Goal: Check status: Check status

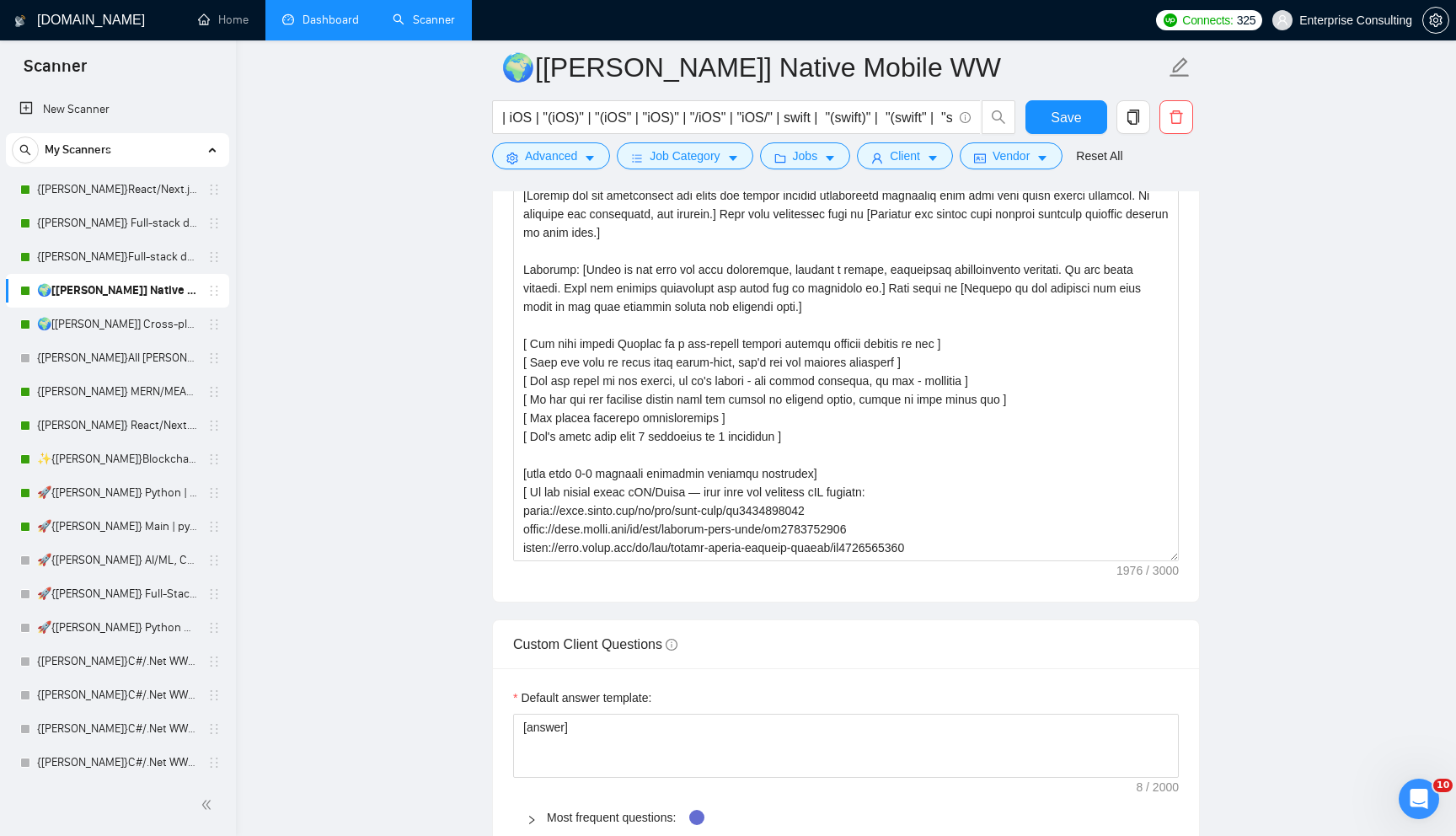
click at [321, 26] on link "Dashboard" at bounding box center [320, 19] width 77 height 14
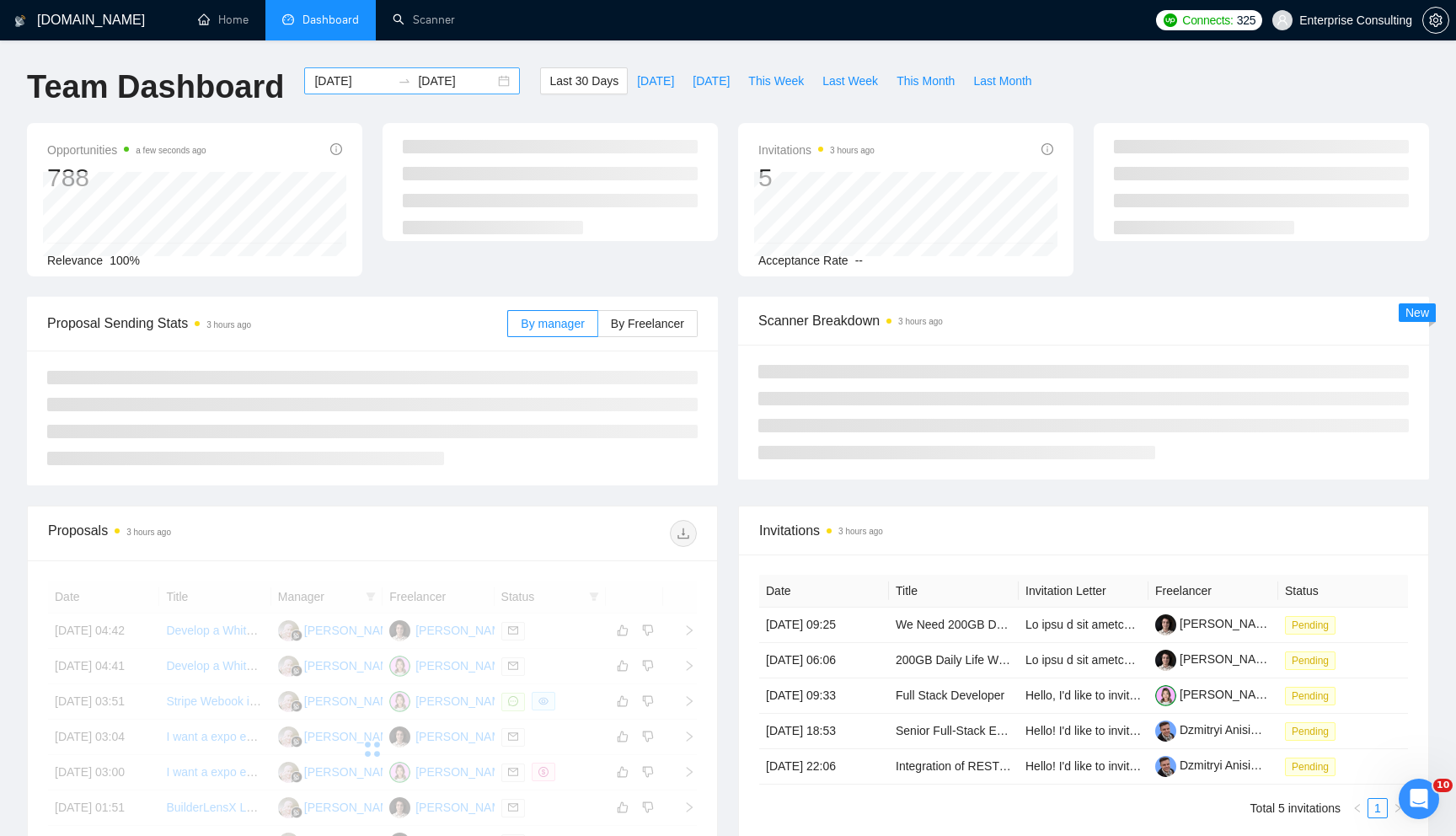
click at [487, 81] on div "[DATE] [DATE]" at bounding box center [412, 80] width 215 height 27
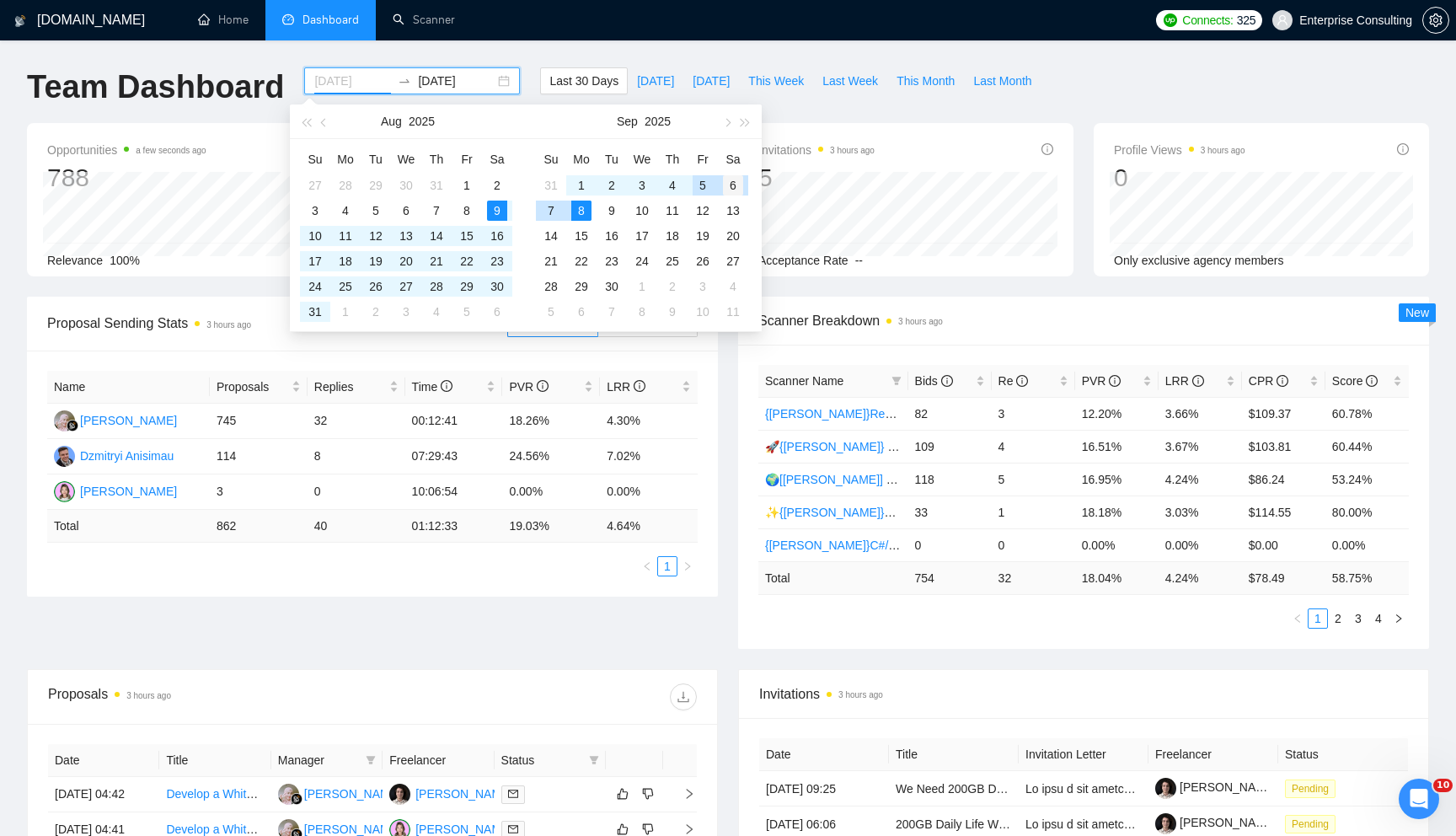
type input "[DATE]"
click at [741, 189] on div "6" at bounding box center [732, 185] width 20 height 20
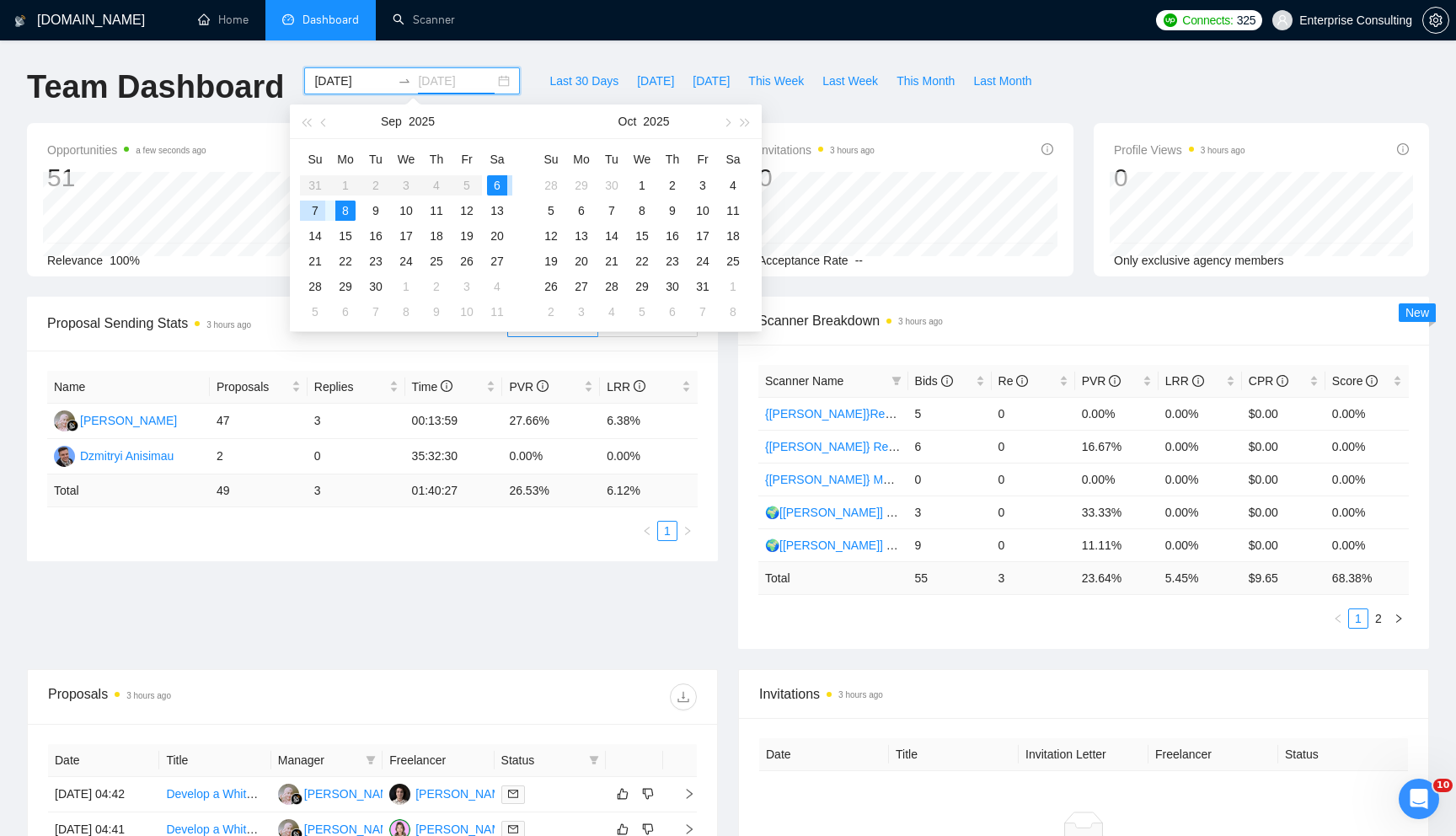
click at [318, 209] on div "7" at bounding box center [315, 210] width 20 height 20
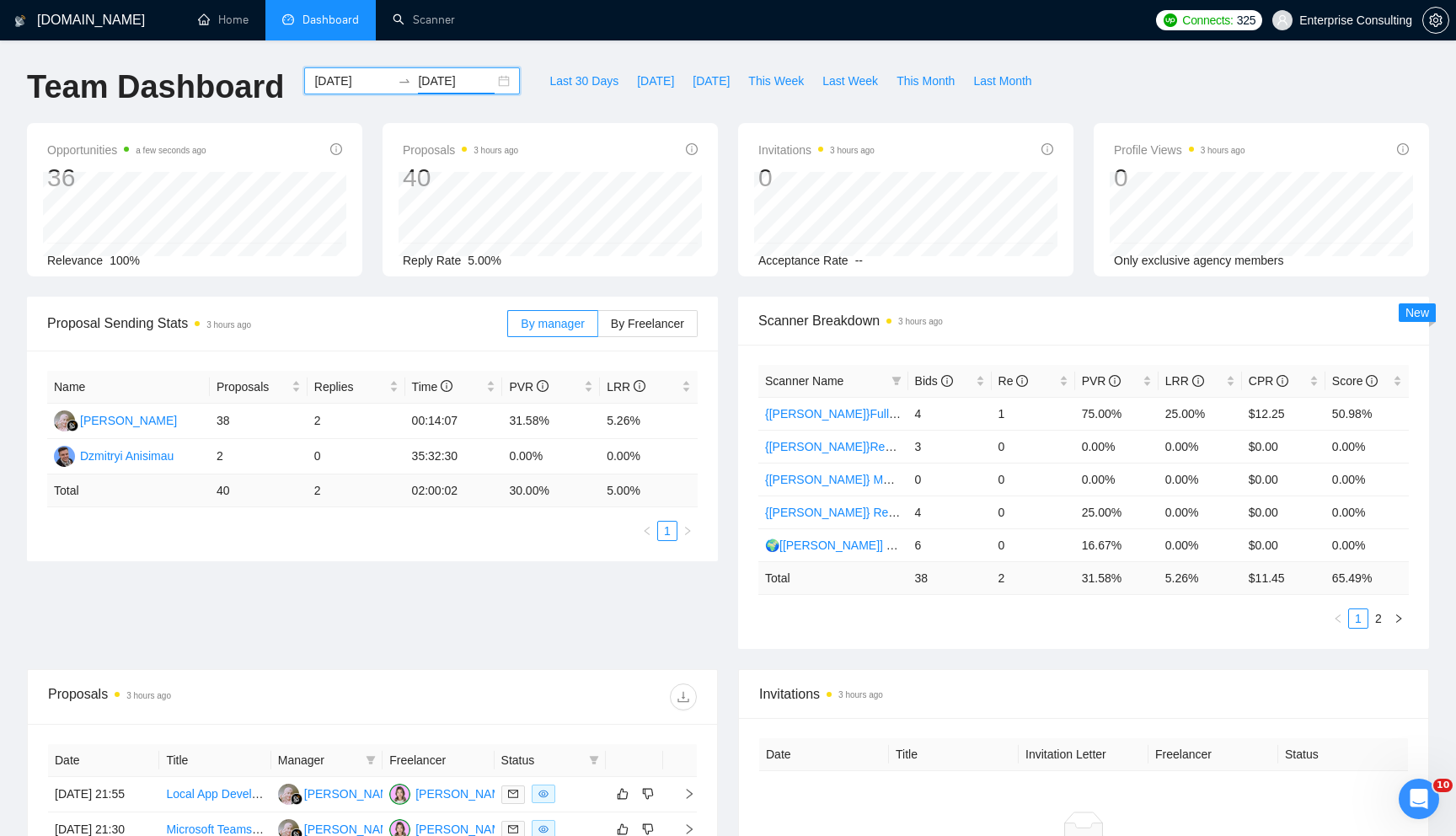
click at [494, 84] on div "[DATE] [DATE]" at bounding box center [412, 80] width 215 height 27
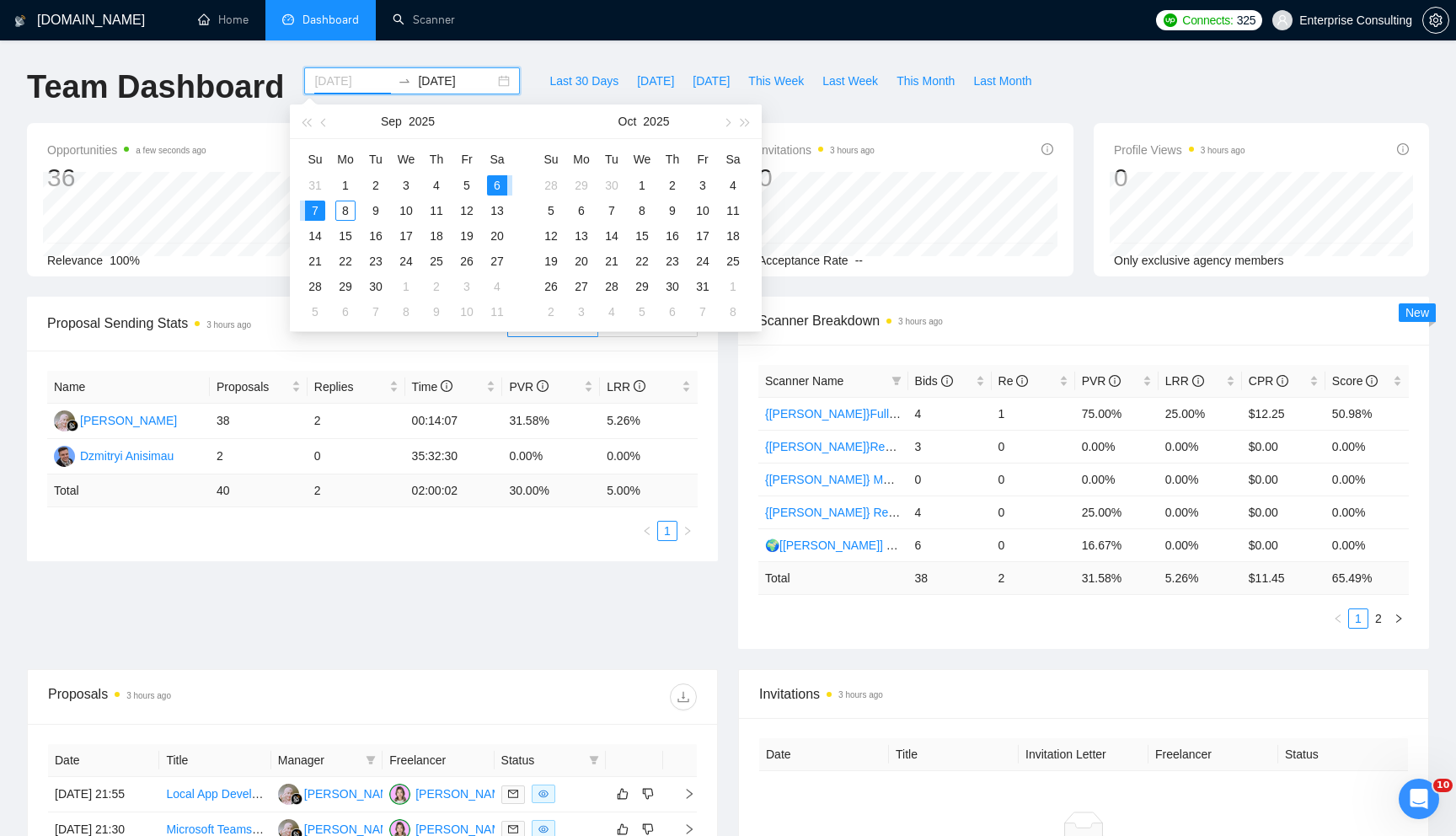
click at [497, 177] on div "6" at bounding box center [497, 185] width 20 height 20
type input "[DATE]"
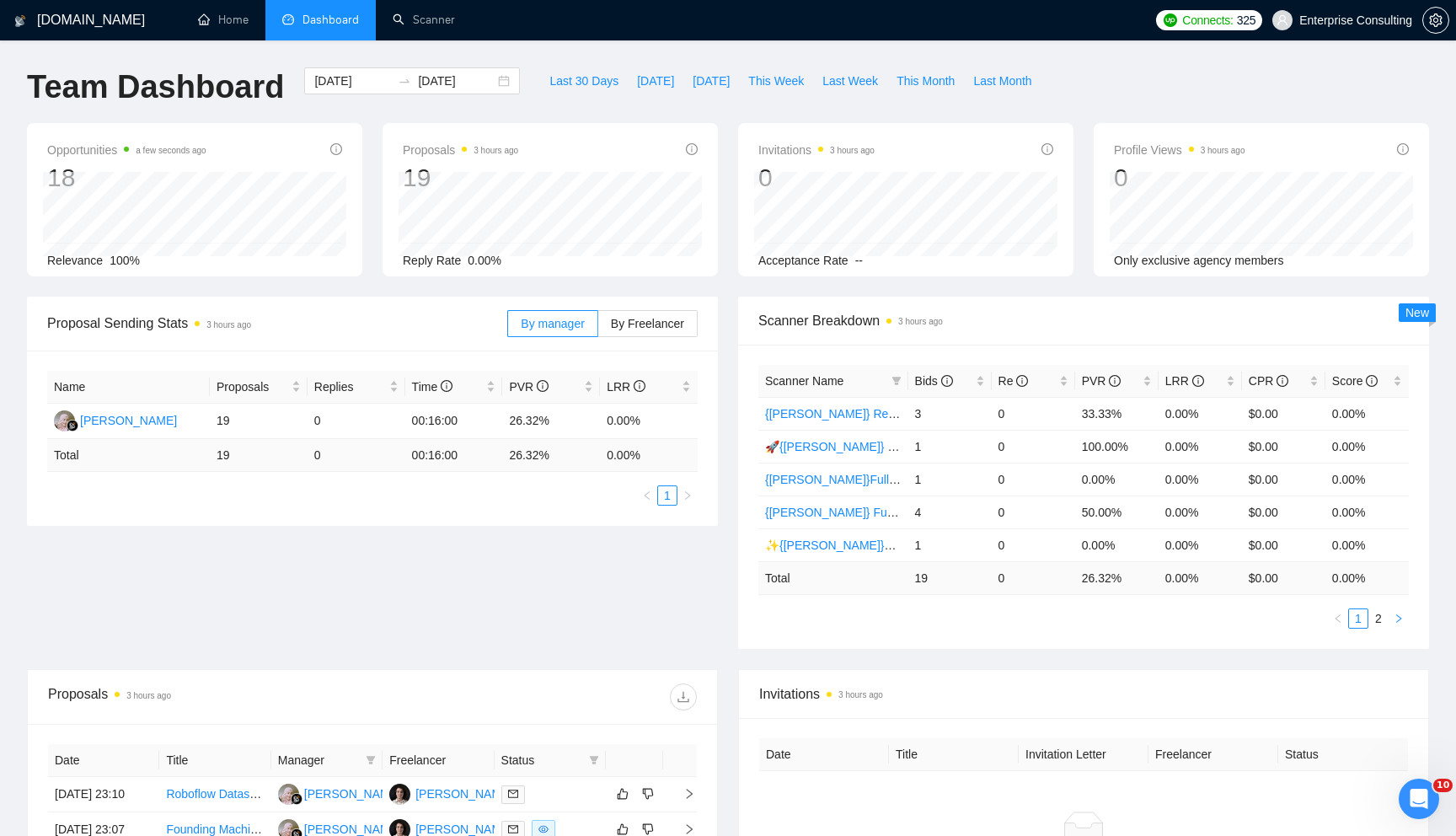
click at [1400, 623] on icon "right" at bounding box center [1398, 618] width 10 height 10
click at [487, 87] on div "[DATE] [DATE]" at bounding box center [412, 80] width 215 height 27
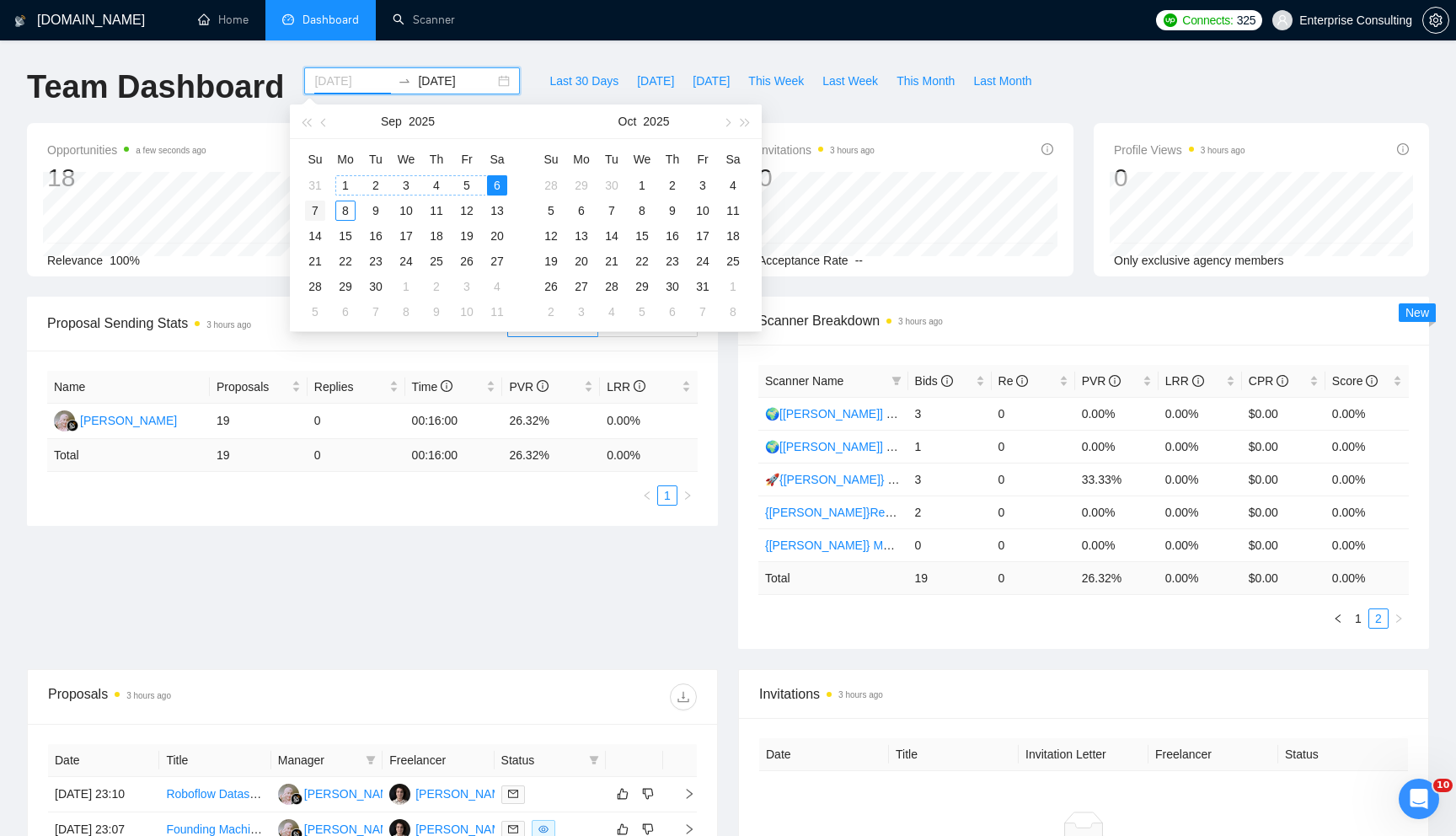
type input "[DATE]"
click at [321, 212] on div "7" at bounding box center [315, 210] width 20 height 20
type input "[DATE]"
click at [496, 183] on table "Su Mo Tu We Th Fr Sa 31 1 2 3 4 5 6 7 8 9 10 11 12 13 14 15 16 17 18 19 20 21 2…" at bounding box center [406, 235] width 213 height 178
type input "[DATE]"
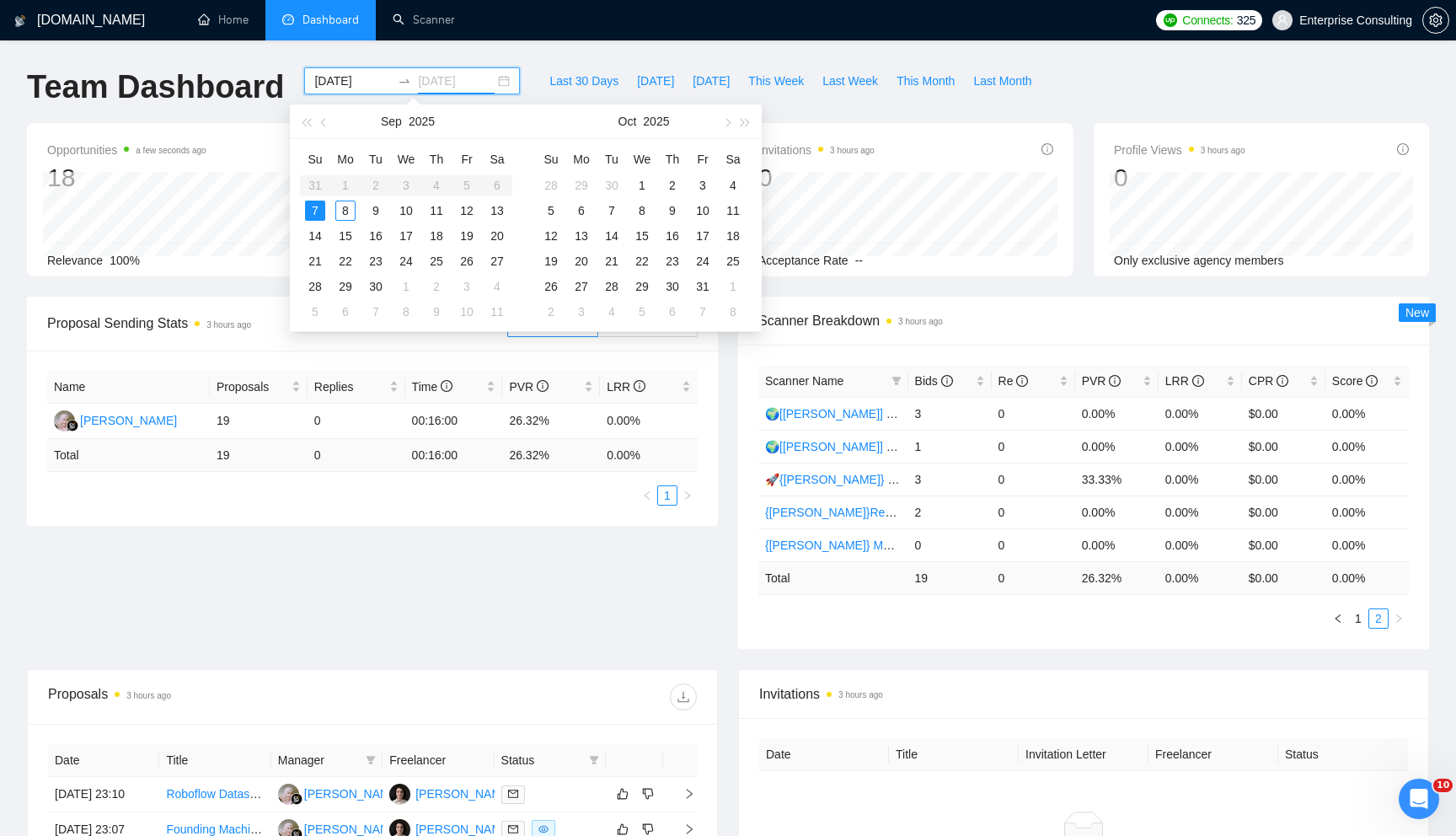
click at [312, 212] on div "7" at bounding box center [315, 210] width 20 height 20
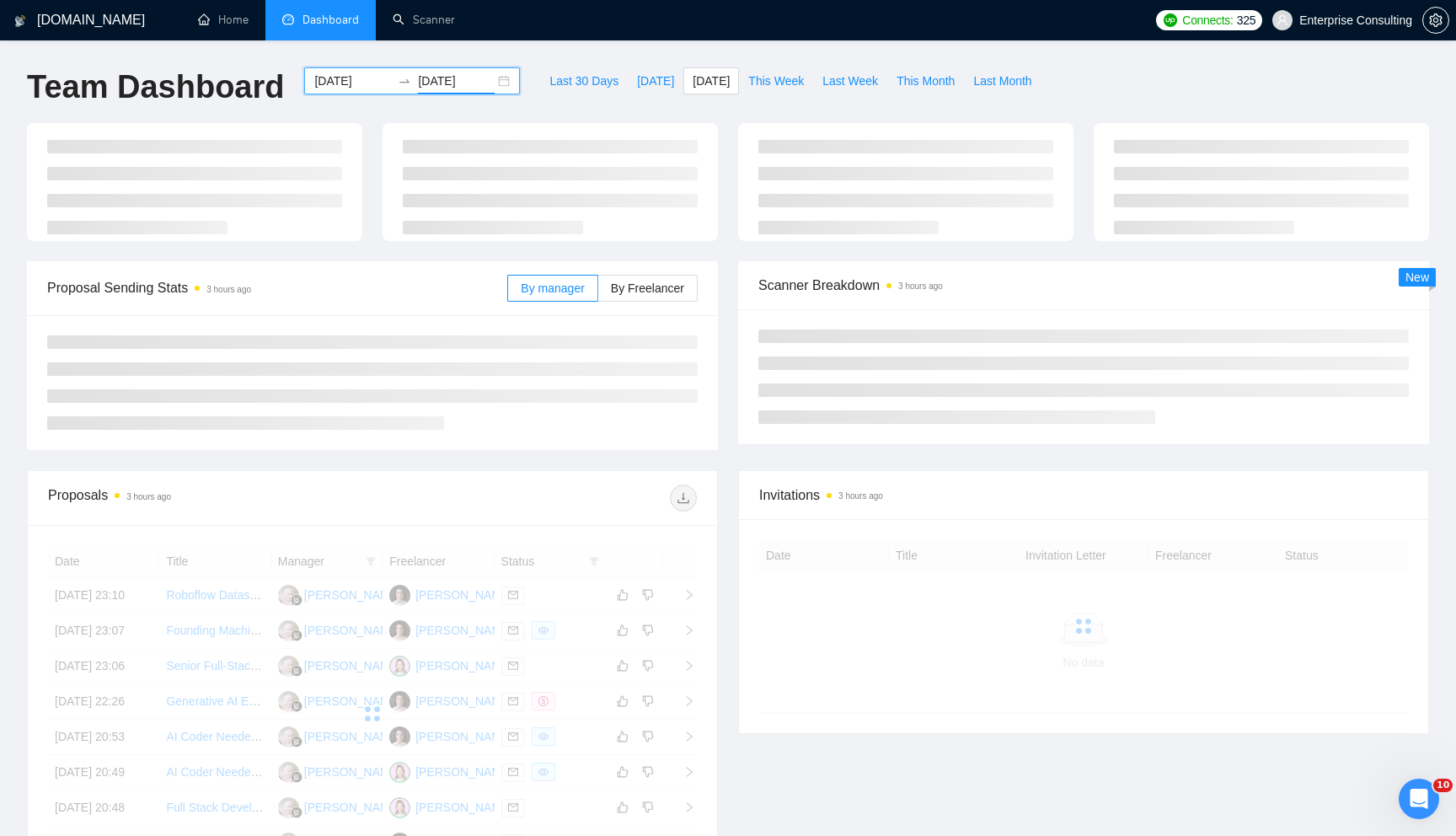
click at [490, 88] on div "[DATE] [DATE]" at bounding box center [412, 80] width 215 height 27
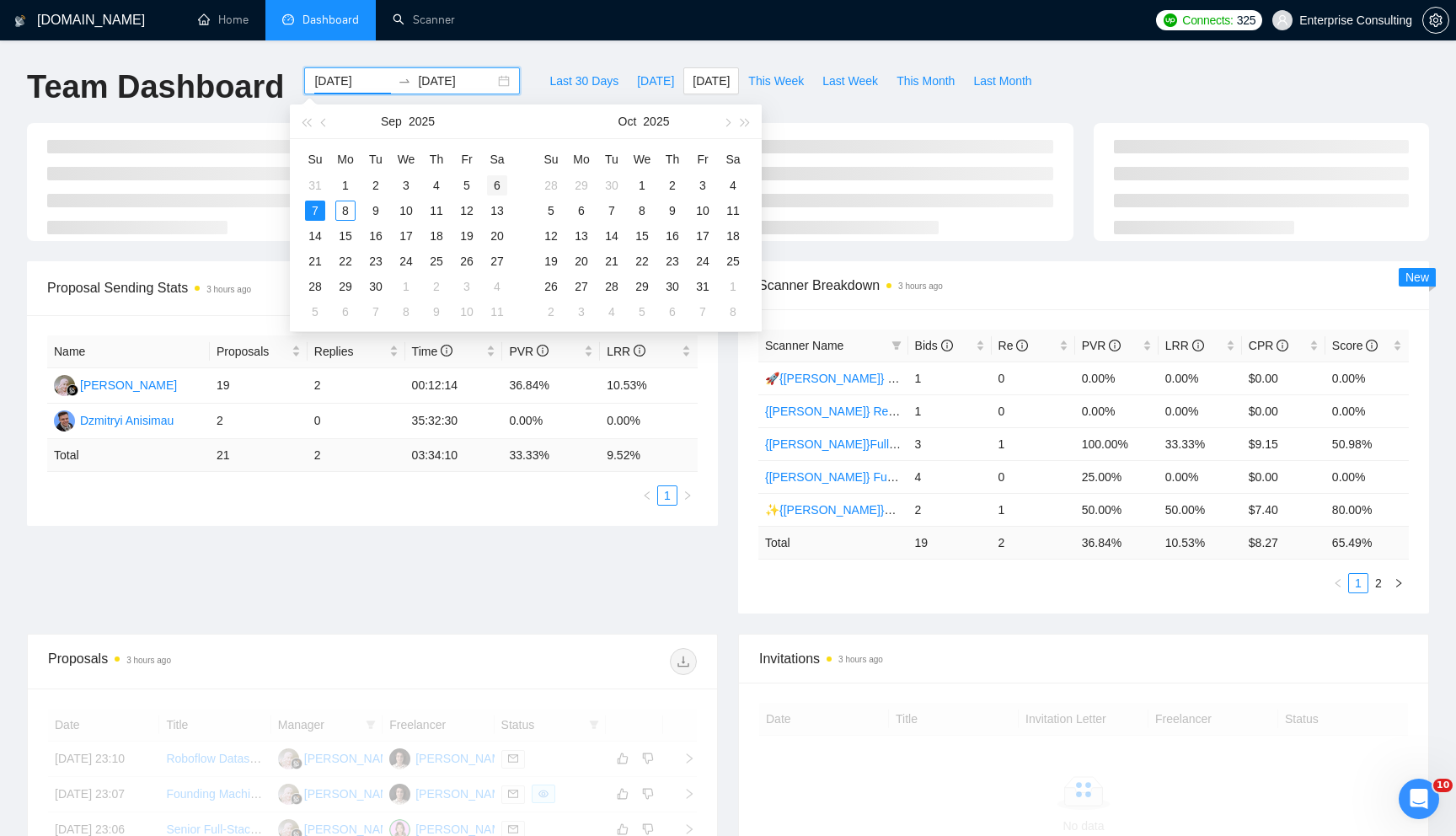
type input "[DATE]"
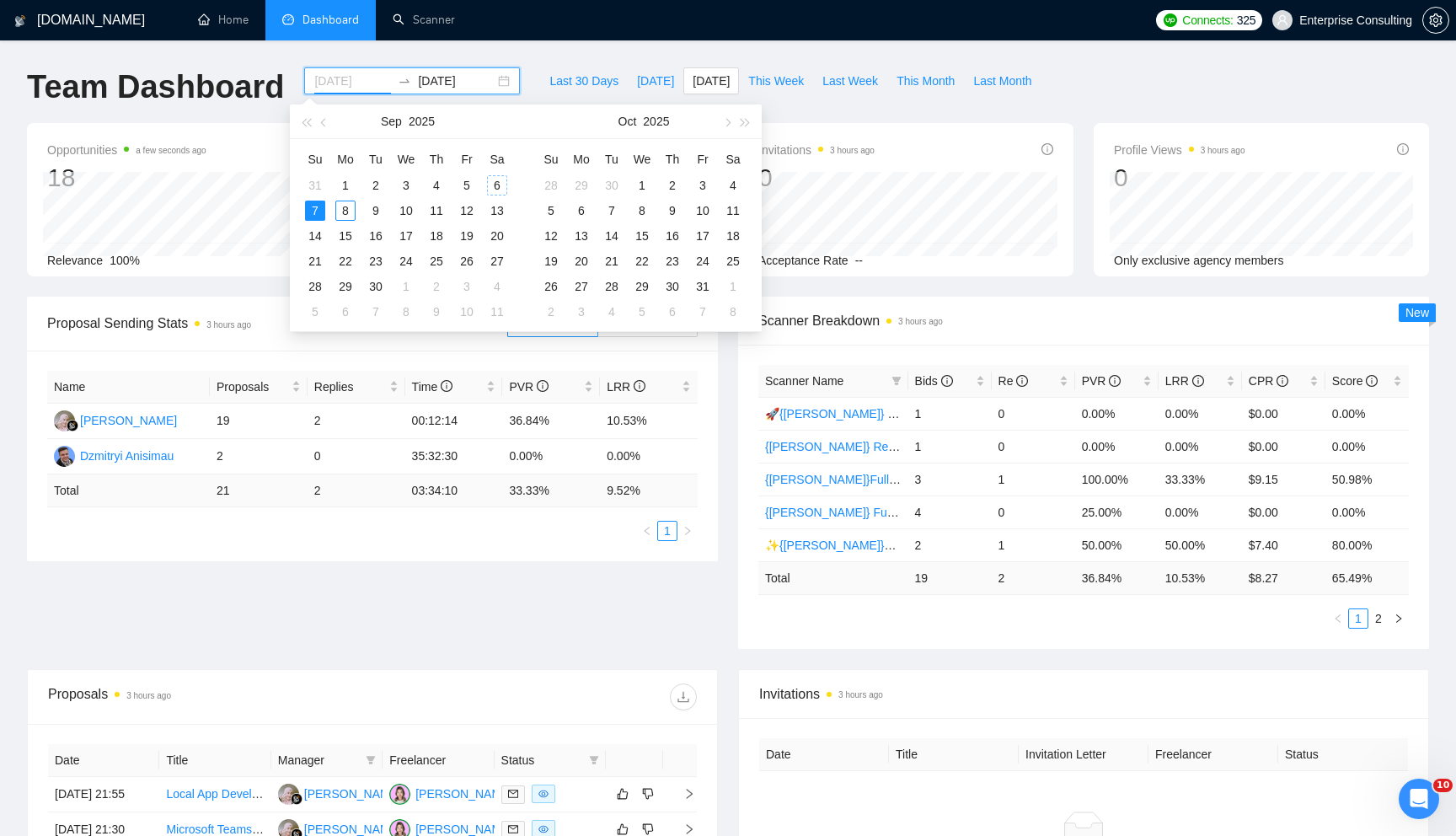
click at [496, 184] on div "6" at bounding box center [497, 185] width 20 height 20
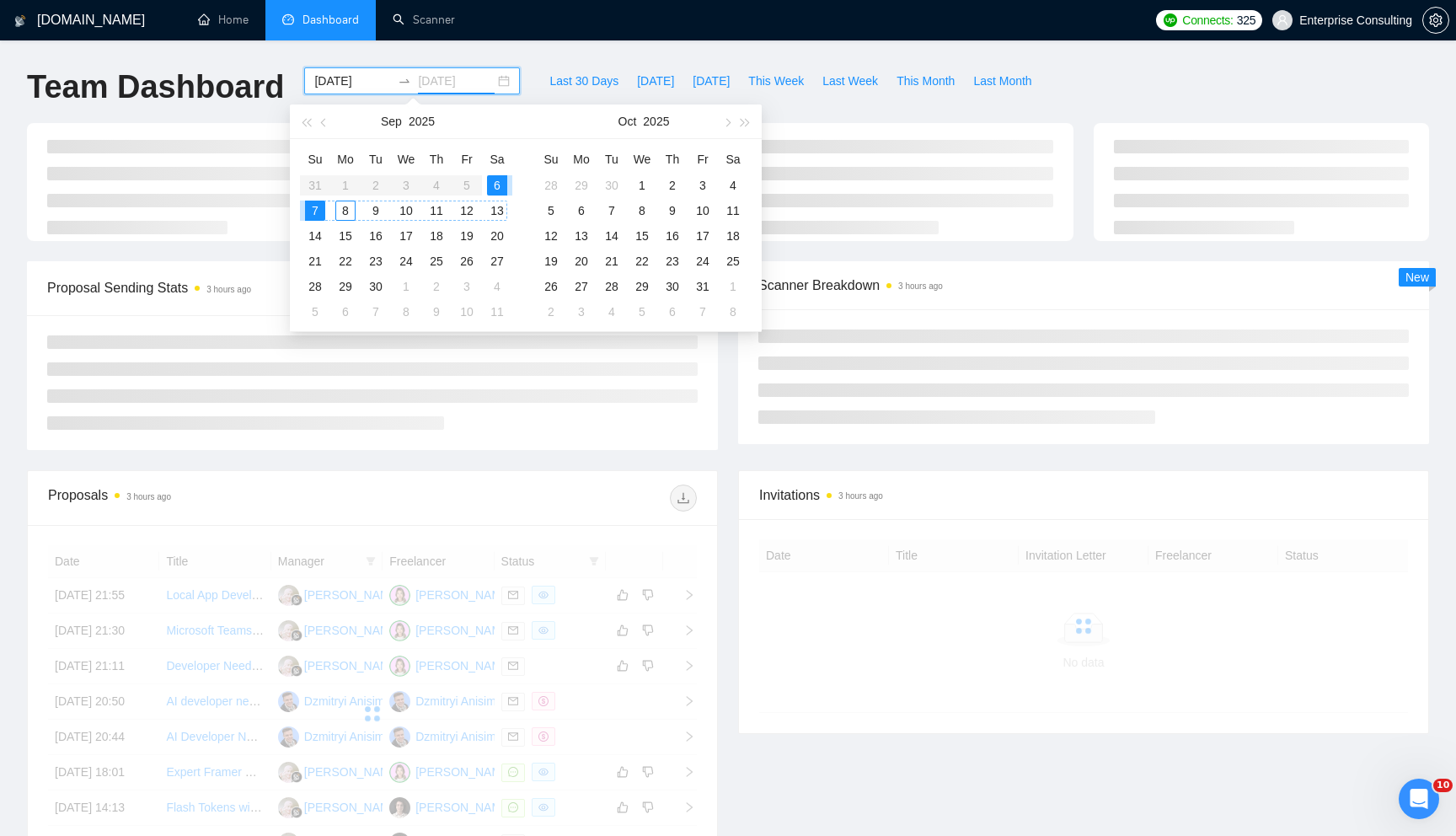
type input "[DATE]"
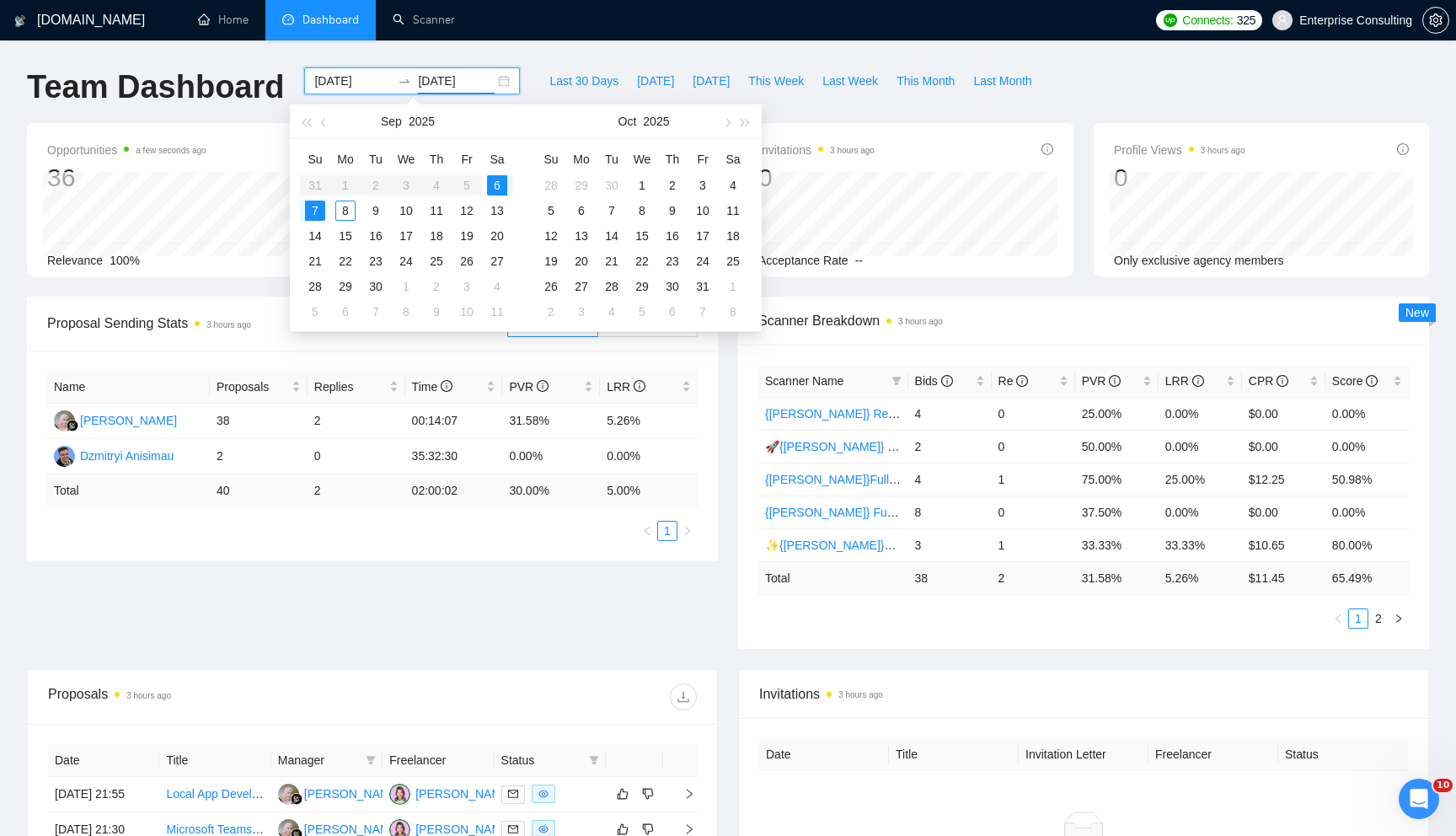
click at [481, 628] on div "Proposal Sending Stats 3 hours ago By manager By Freelancer Name Proposals Repl…" at bounding box center [728, 483] width 1422 height 373
